Goal: Task Accomplishment & Management: Complete application form

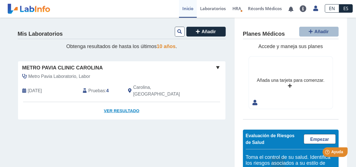
click at [116, 103] on link "Ver Resultado" at bounding box center [121, 111] width 207 height 18
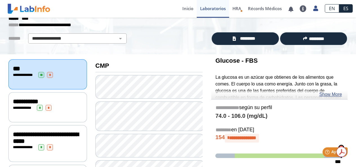
scroll to position [56, 0]
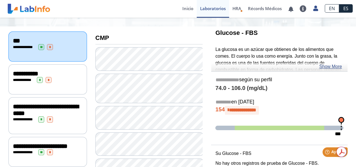
click at [34, 74] on span "**********" at bounding box center [25, 74] width 25 height 6
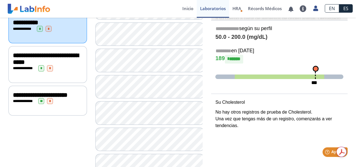
scroll to position [112, 0]
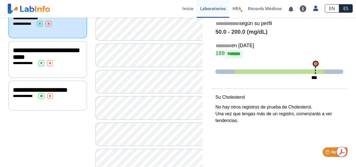
click at [52, 62] on span "*" at bounding box center [50, 63] width 6 height 6
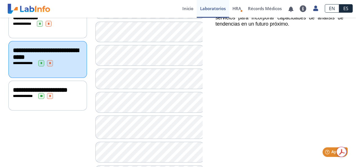
click at [53, 97] on div "**********" at bounding box center [47, 96] width 69 height 6
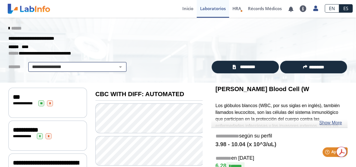
click at [84, 66] on select "**********" at bounding box center [77, 67] width 95 height 7
click at [64, 67] on select "**********" at bounding box center [77, 67] width 95 height 7
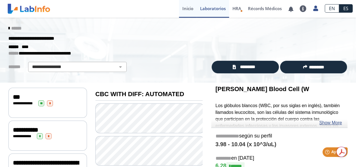
click at [188, 7] on link "Inicio" at bounding box center [188, 9] width 18 height 18
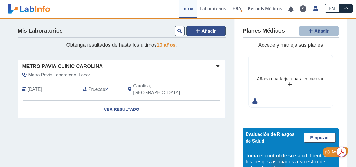
click at [198, 31] on button "Añadir" at bounding box center [205, 31] width 39 height 10
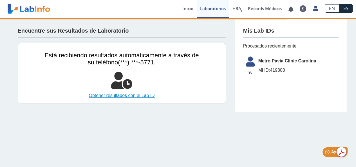
click at [123, 95] on link "Obtener resultados con el Lab ID" at bounding box center [122, 95] width 154 height 7
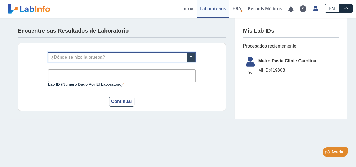
click at [163, 54] on input "text" at bounding box center [121, 58] width 147 height 10
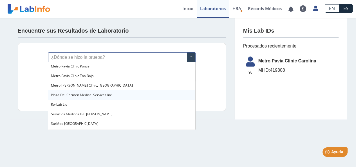
scroll to position [422, 0]
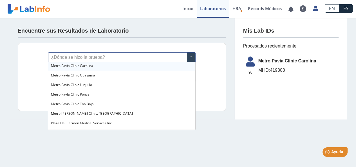
click at [82, 67] on span "Metro Pavia Clinic Carolina" at bounding box center [72, 65] width 42 height 5
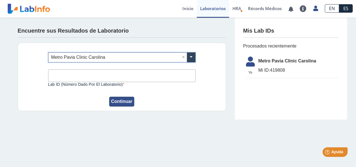
click at [124, 100] on button "Continuar" at bounding box center [121, 102] width 25 height 10
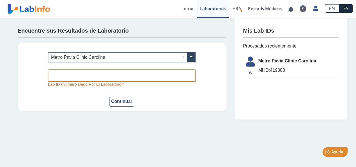
click at [80, 75] on input "Lab ID (número dado por el laboratorio)" at bounding box center [121, 75] width 147 height 13
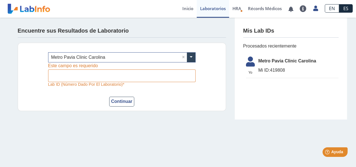
click at [40, 103] on div "¿Dónde se hizo la prueba? × Metro [PERSON_NAME] Clinic Carolina × Lab ID (númer…" at bounding box center [122, 77] width 208 height 68
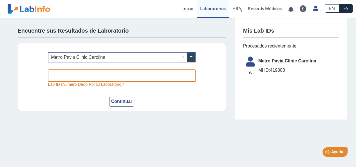
click at [150, 72] on input "Lab ID (número dado por el laboratorio)" at bounding box center [121, 75] width 147 height 13
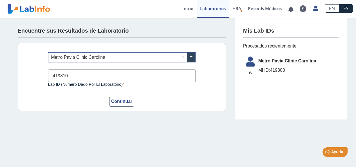
type input "419810"
click at [109, 97] on button "Continuar" at bounding box center [121, 102] width 25 height 10
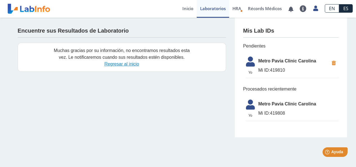
click at [123, 64] on link "Regresar al inicio" at bounding box center [121, 64] width 35 height 5
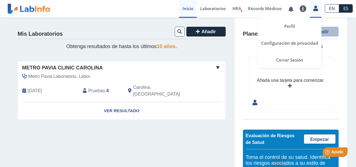
click at [316, 10] on icon at bounding box center [315, 8] width 5 height 4
click at [295, 60] on link "Cerrar Sesión" at bounding box center [290, 59] width 64 height 17
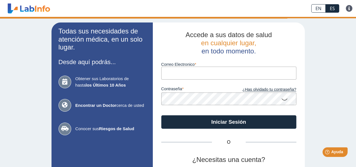
type input "ekamv2006@gmail.com"
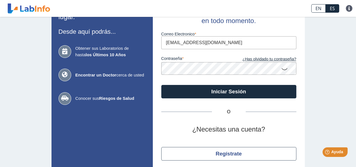
scroll to position [51, 0]
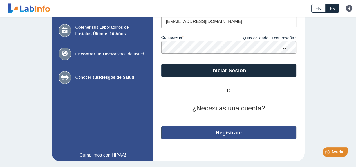
click at [231, 132] on button "Regístrate" at bounding box center [228, 132] width 135 height 13
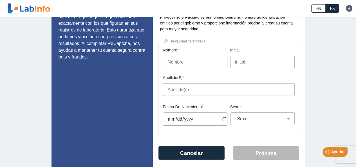
click at [184, 64] on input "Nombre" at bounding box center [195, 62] width 64 height 13
type input "jaime"
type input "perelez"
click at [178, 123] on input "Fecha de Nacimiento" at bounding box center [195, 118] width 64 height 13
type input "1972-05-02"
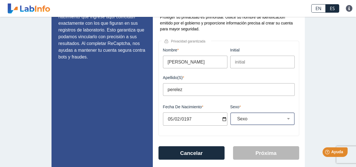
click at [249, 119] on select "Sexo Masculino Femenino" at bounding box center [264, 118] width 59 height 5
select select "M"
click at [235, 117] on select "Sexo Masculino Femenino" at bounding box center [264, 118] width 59 height 5
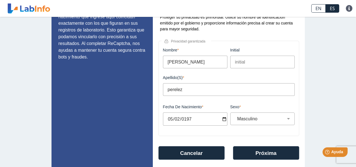
click at [188, 118] on input "1972-05-02" at bounding box center [195, 118] width 64 height 13
click at [188, 119] on input "1972-05-02" at bounding box center [195, 118] width 64 height 13
type input "1971-05-02"
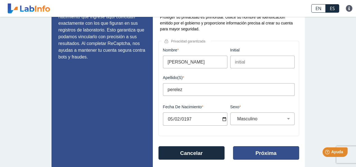
click at [271, 154] on button "Próxima" at bounding box center [266, 152] width 66 height 13
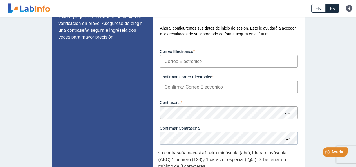
click at [173, 61] on input "Correo Electronico" at bounding box center [229, 61] width 138 height 13
type input "jaimeperelez71@gmail.com"
click at [182, 88] on input "Confirmar Correo Electronico" at bounding box center [229, 87] width 138 height 13
type input "jaimeperelez71@gmail.com"
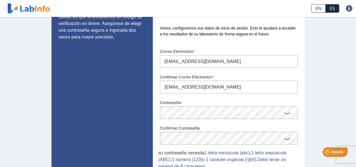
click at [284, 113] on icon at bounding box center [287, 112] width 7 height 11
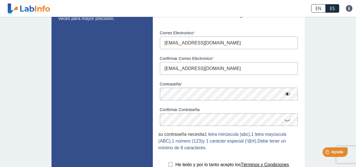
scroll to position [69, 0]
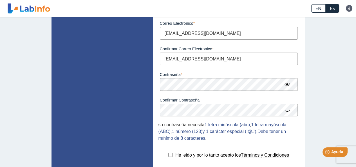
click at [286, 110] on icon at bounding box center [287, 110] width 7 height 11
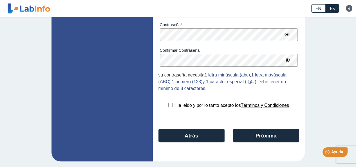
click at [168, 105] on input "checkbox" at bounding box center [170, 105] width 4 height 4
checkbox input "true"
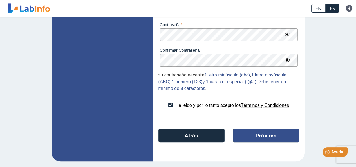
click at [254, 136] on button "Próxima" at bounding box center [266, 135] width 66 height 13
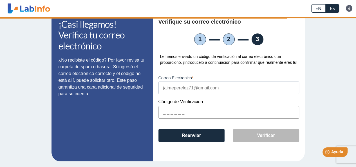
scroll to position [12, 0]
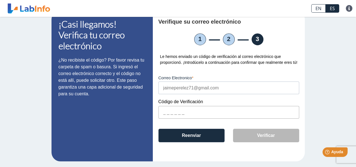
click at [160, 114] on input "text" at bounding box center [228, 112] width 141 height 13
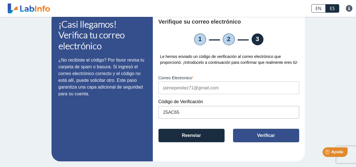
type input "25AC65"
click at [259, 130] on button "Verificar" at bounding box center [266, 135] width 66 height 13
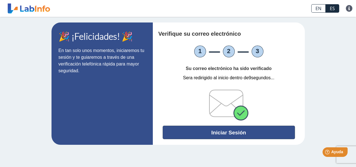
click at [245, 131] on button "Iniciar Sesión" at bounding box center [229, 132] width 132 height 13
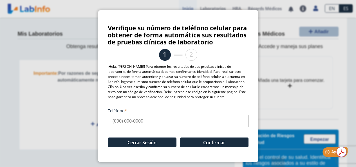
click at [141, 118] on input "Teléfono" at bounding box center [178, 121] width 141 height 13
type input "(9"
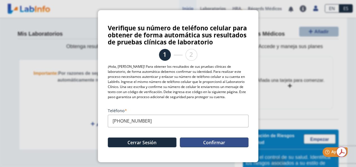
type input "(787) 388-8229"
click at [216, 140] on button "Confirmar" at bounding box center [214, 142] width 69 height 10
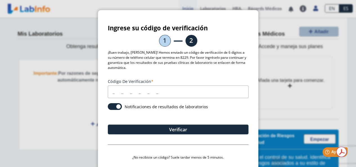
click at [110, 91] on input "Código de verificación" at bounding box center [178, 91] width 141 height 13
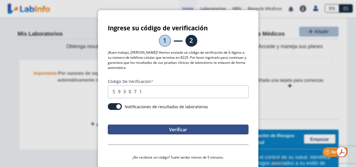
click at [171, 131] on button "Verificar" at bounding box center [178, 130] width 141 height 10
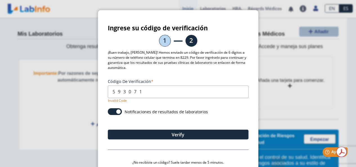
click at [149, 92] on input "593071" at bounding box center [178, 91] width 141 height 13
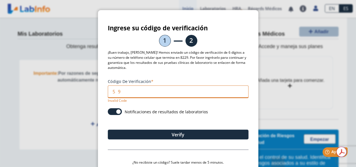
type input "5"
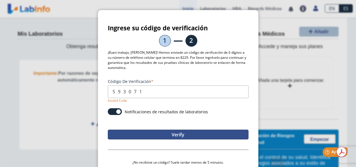
click at [169, 132] on button "Verify" at bounding box center [178, 135] width 141 height 10
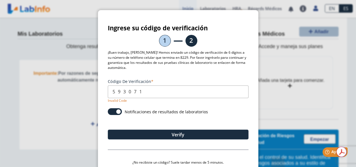
click at [147, 89] on input "593071" at bounding box center [178, 91] width 141 height 13
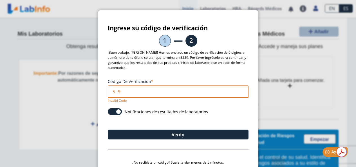
type input "5"
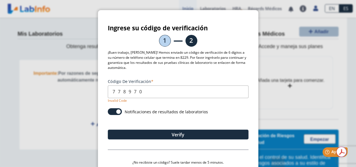
type input "778970"
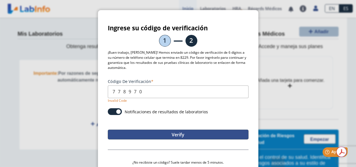
click at [179, 134] on button "Verify" at bounding box center [178, 135] width 141 height 10
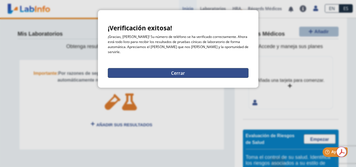
click at [181, 68] on button "Cerrar" at bounding box center [178, 73] width 141 height 10
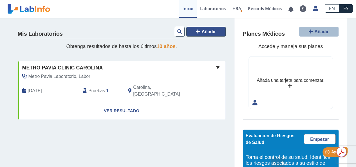
click at [206, 32] on span "Añadir" at bounding box center [208, 31] width 14 height 5
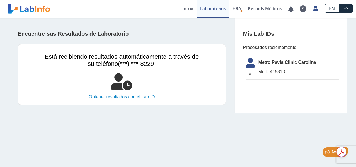
click at [134, 96] on link "Obtener resultados con el Lab ID" at bounding box center [122, 97] width 154 height 7
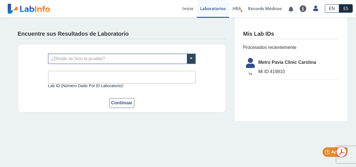
click at [119, 55] on input "text" at bounding box center [121, 59] width 147 height 10
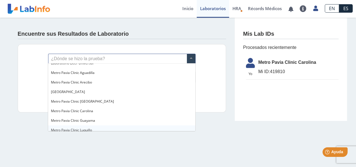
scroll to position [365, 0]
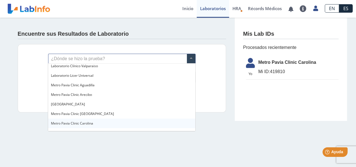
click at [76, 125] on span "Metro Pavia Clinic Carolina" at bounding box center [72, 123] width 42 height 5
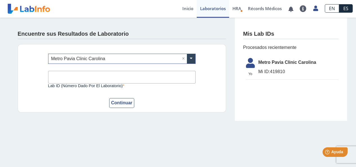
click at [62, 76] on input "Lab ID (número dado por el laboratorio)" at bounding box center [121, 77] width 147 height 13
type input "419810"
click at [122, 100] on button "Continuar" at bounding box center [121, 103] width 25 height 10
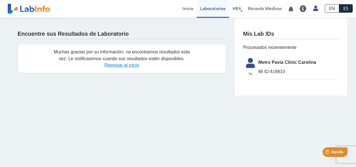
click at [127, 66] on link "Regresar al inicio" at bounding box center [121, 65] width 35 height 5
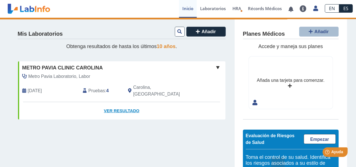
click at [122, 103] on link "Ver Resultado" at bounding box center [121, 111] width 207 height 18
click at [116, 102] on link "Ver Resultado" at bounding box center [121, 111] width 207 height 18
click at [98, 89] on span "Pruebas" at bounding box center [96, 90] width 17 height 7
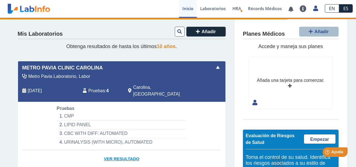
click at [122, 151] on link "Ver Resultado" at bounding box center [121, 159] width 207 height 18
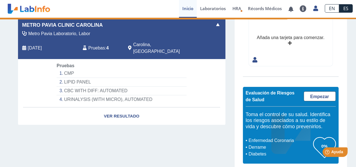
scroll to position [48, 0]
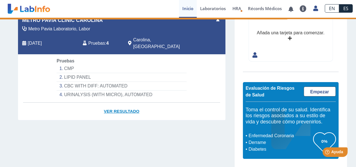
click at [119, 104] on link "Ver Resultado" at bounding box center [121, 112] width 207 height 18
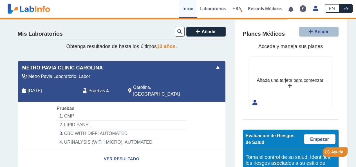
click at [216, 65] on span at bounding box center [217, 67] width 7 height 7
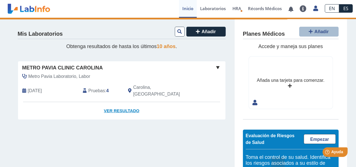
click at [113, 106] on link "Ver Resultado" at bounding box center [121, 111] width 207 height 18
click at [216, 66] on span at bounding box center [217, 67] width 7 height 7
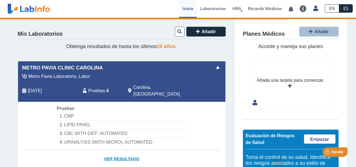
click at [114, 150] on link "Ver Resultado" at bounding box center [121, 159] width 207 height 18
click at [114, 152] on link "Ver Resultado" at bounding box center [121, 159] width 207 height 18
click at [66, 112] on li "CMP" at bounding box center [122, 116] width 130 height 9
click at [68, 112] on li "CMP" at bounding box center [122, 116] width 130 height 9
click at [94, 87] on span "Pruebas" at bounding box center [96, 90] width 17 height 7
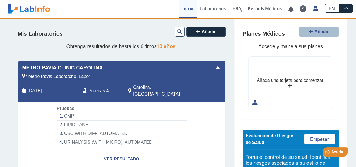
drag, startPoint x: 20, startPoint y: 88, endPoint x: 29, endPoint y: 88, distance: 9.0
click at [24, 88] on div "[DATE]" at bounding box center [48, 90] width 60 height 13
click at [155, 81] on div "Metro Pavia Laboratorio, Labor Sep 6, 2025 Pruebas : 4 Carolina, PR" at bounding box center [109, 87] width 190 height 29
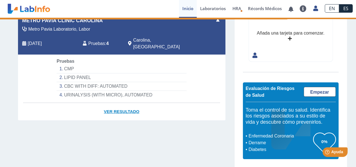
scroll to position [48, 0]
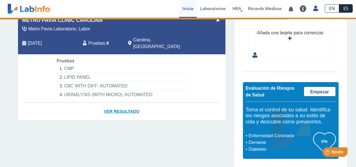
click at [121, 104] on link "Ver Resultado" at bounding box center [121, 112] width 207 height 18
click at [98, 40] on span "Pruebas" at bounding box center [96, 43] width 17 height 7
click at [189, 8] on link "Inicio" at bounding box center [188, 9] width 18 height 18
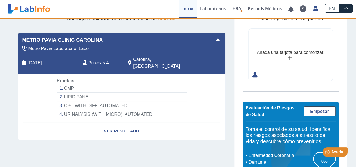
scroll to position [0, 0]
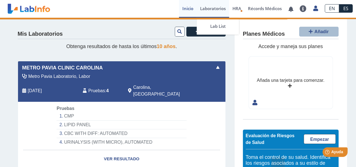
click at [214, 6] on link "Laboratorios" at bounding box center [213, 9] width 32 height 18
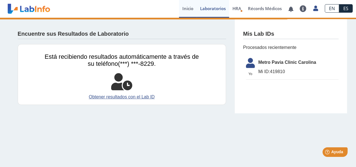
click at [188, 8] on link "Inicio" at bounding box center [188, 9] width 18 height 18
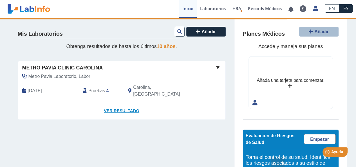
click at [116, 104] on link "Ver Resultado" at bounding box center [121, 111] width 207 height 18
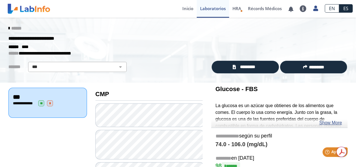
click at [49, 102] on span "*" at bounding box center [50, 103] width 6 height 6
click at [115, 64] on select "**********" at bounding box center [77, 67] width 95 height 7
select select "**********"
click at [30, 64] on select "**********" at bounding box center [77, 67] width 95 height 7
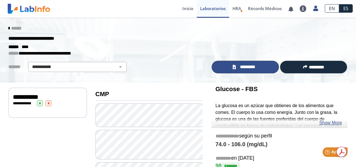
click at [249, 67] on span "*********" at bounding box center [247, 67] width 21 height 6
